Goal: Find specific page/section: Find specific page/section

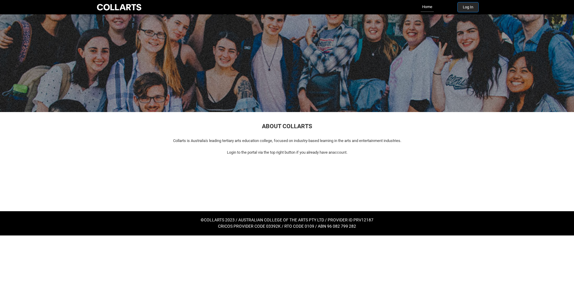
click at [470, 8] on button "Log In" at bounding box center [468, 7] width 21 height 10
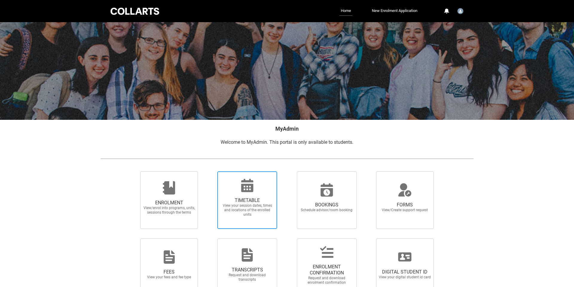
click at [244, 184] on icon at bounding box center [247, 185] width 12 height 13
click at [210, 171] on input "TIMETABLE View your session dates, times and locations of the enrolled units" at bounding box center [210, 171] width 0 height 0
radio input "true"
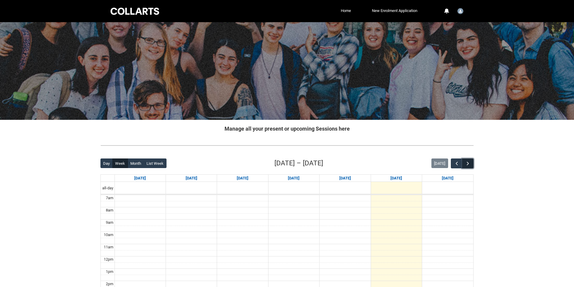
click at [470, 159] on button "button" at bounding box center [467, 163] width 11 height 10
